Goal: Task Accomplishment & Management: Use online tool/utility

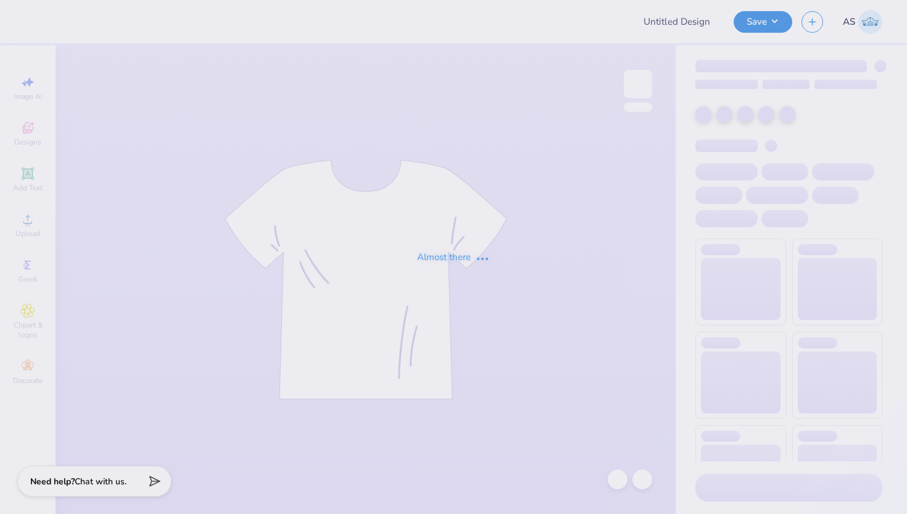
type input "SHPE Fall '25 Shirts"
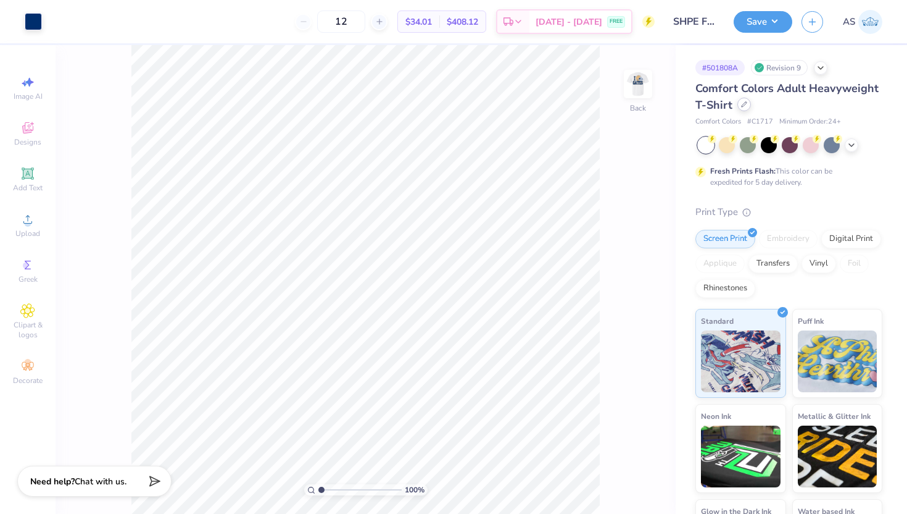
click at [751, 108] on div at bounding box center [745, 105] width 14 height 14
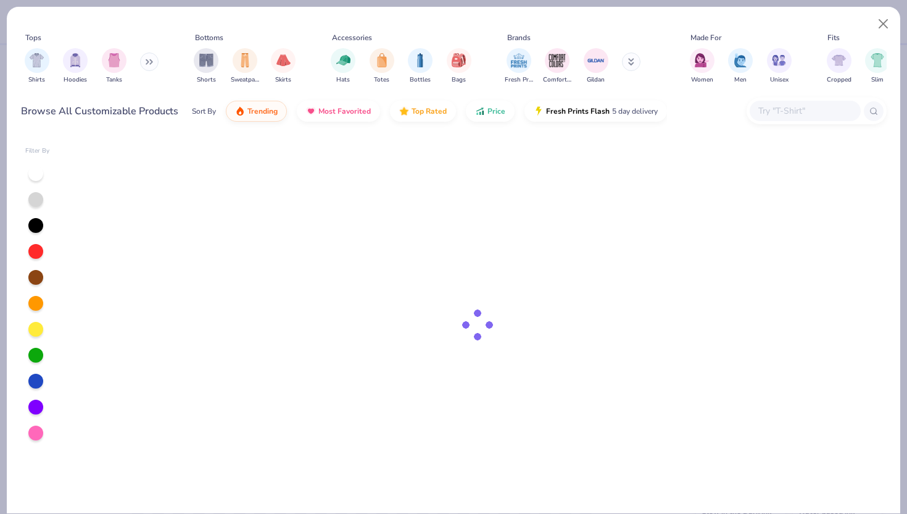
click at [799, 117] on input "text" at bounding box center [804, 111] width 95 height 14
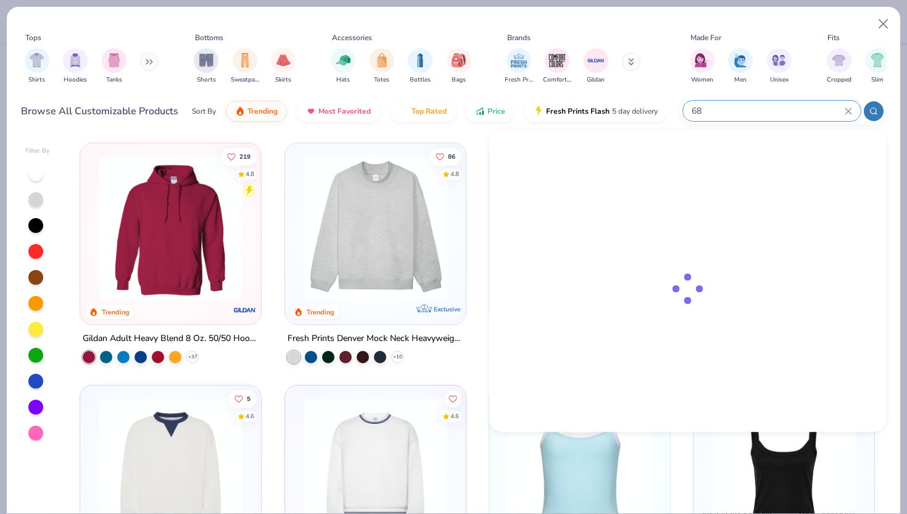
type input "6"
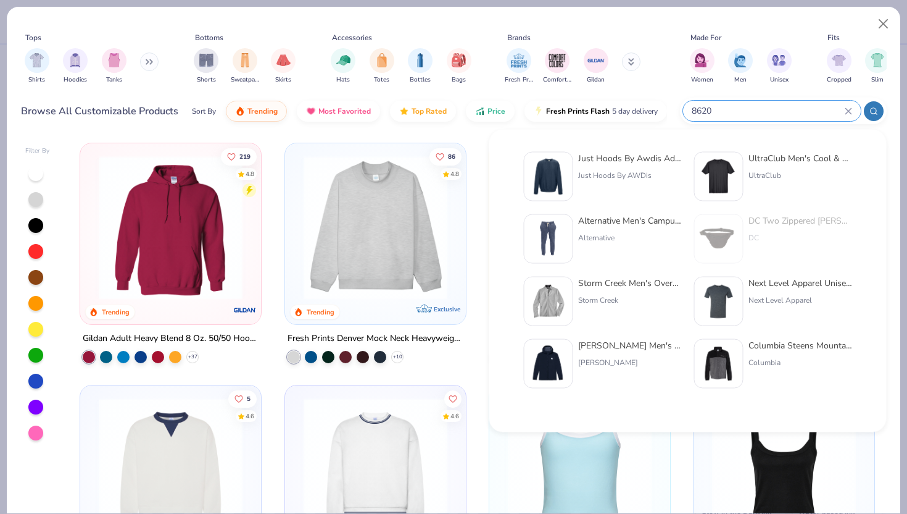
type input "8620"
click at [720, 175] on img at bounding box center [719, 176] width 38 height 38
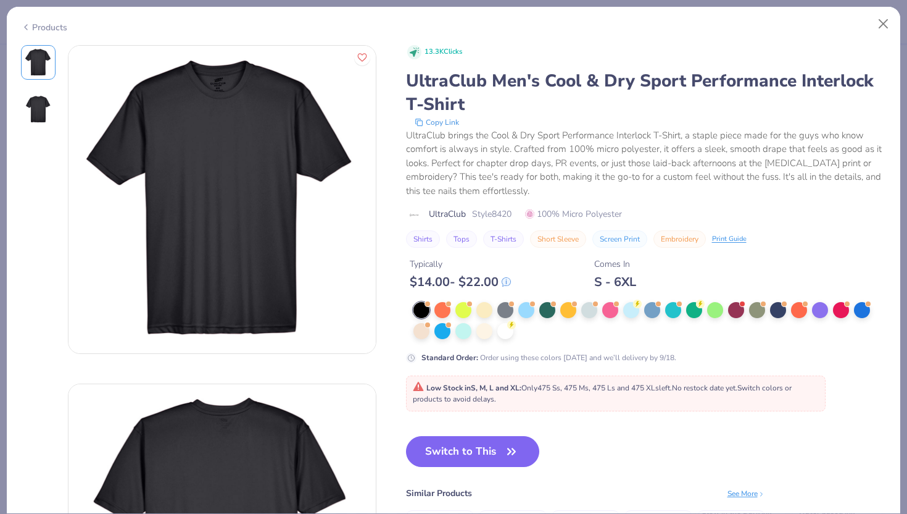
click at [31, 30] on div "Products" at bounding box center [454, 23] width 894 height 32
click at [29, 23] on icon at bounding box center [26, 27] width 10 height 15
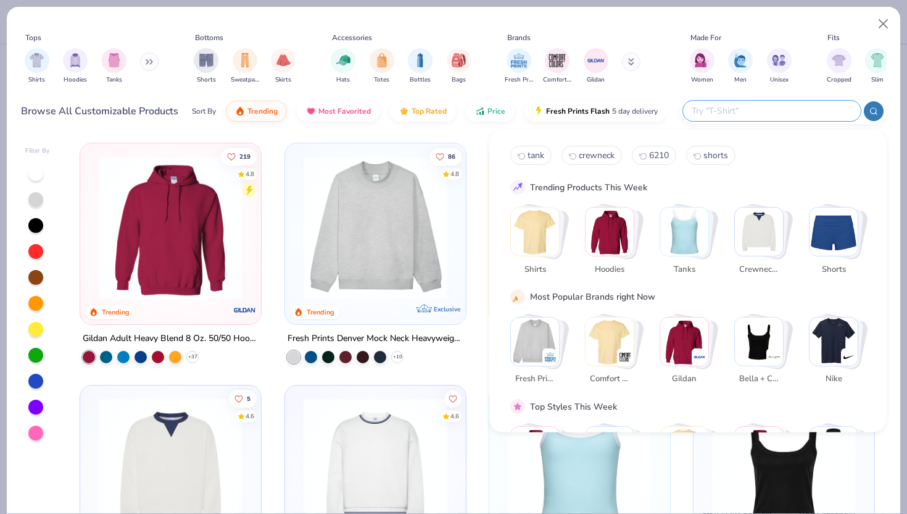
click at [812, 116] on input "text" at bounding box center [772, 111] width 162 height 14
type input "8460"
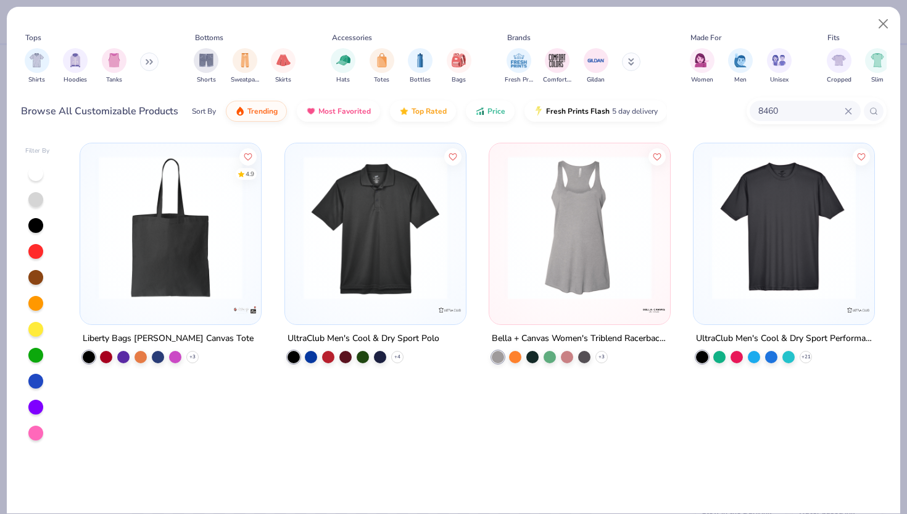
click at [773, 174] on img at bounding box center [784, 228] width 156 height 144
